Goal: Information Seeking & Learning: Learn about a topic

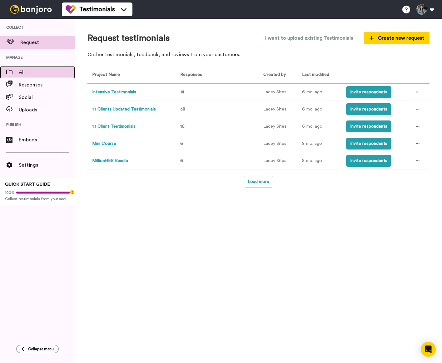
click at [26, 72] on span "All" at bounding box center [47, 72] width 56 height 7
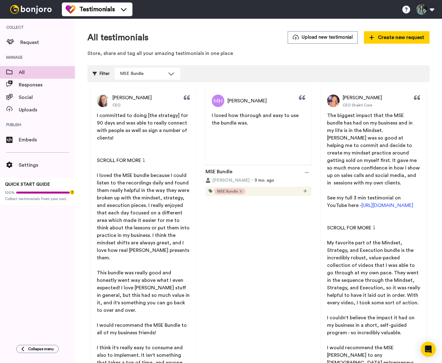
click at [104, 72] on div "Filter" at bounding box center [100, 74] width 17 height 12
click at [94, 73] on icon at bounding box center [94, 74] width 4 height 4
click at [175, 72] on div "MSE Bundle" at bounding box center [147, 73] width 65 height 11
click at [223, 67] on div "Filter MSE Bundle Select all tags 1:1 Intensive Mini Course Happy Magic Million…" at bounding box center [258, 73] width 342 height 17
click at [26, 87] on span "Responses" at bounding box center [47, 84] width 56 height 7
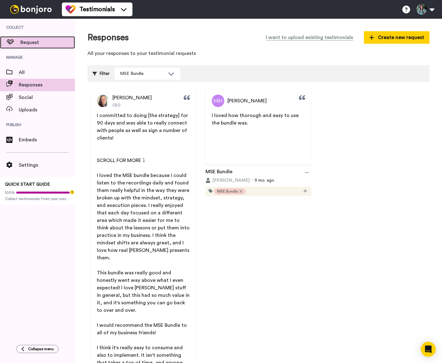
click at [35, 46] on span "Request" at bounding box center [47, 42] width 55 height 7
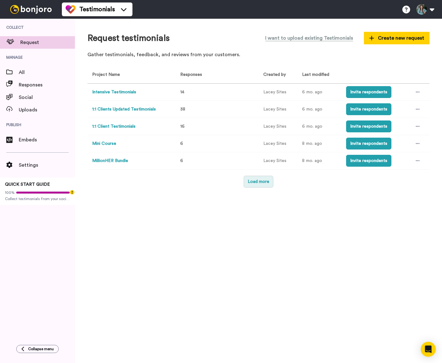
click at [258, 183] on button "Load more" at bounding box center [259, 182] width 30 height 12
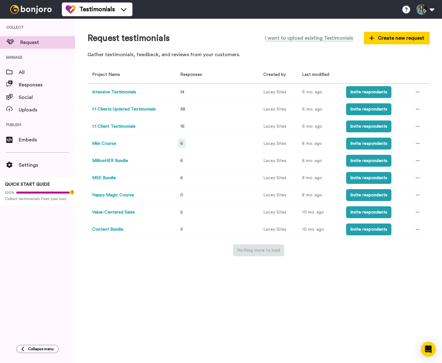
click at [183, 144] on div "6" at bounding box center [182, 143] width 8 height 9
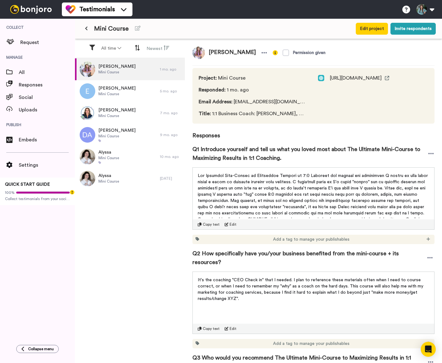
click at [87, 28] on icon at bounding box center [86, 28] width 3 height 4
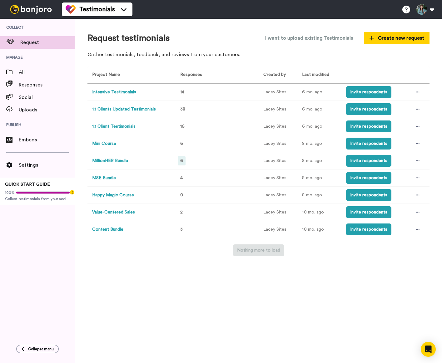
click at [182, 161] on span "6" at bounding box center [181, 161] width 3 height 4
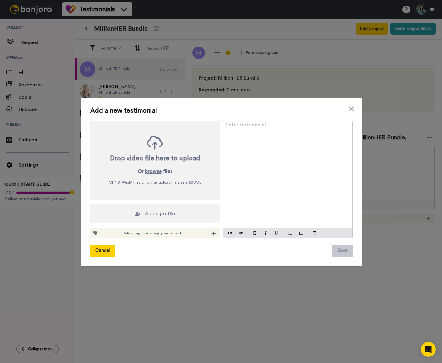
click at [99, 252] on button "Cancel" at bounding box center [102, 251] width 25 height 12
